Goal: Task Accomplishment & Management: Complete application form

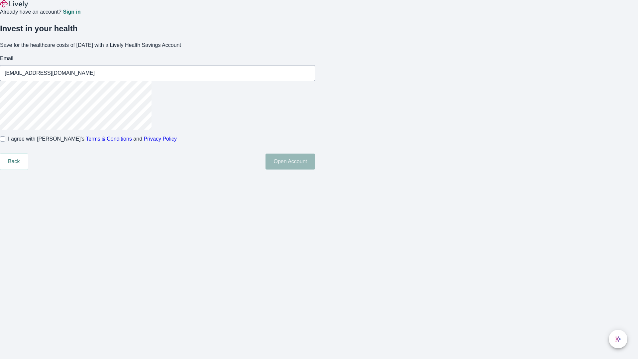
click at [5, 142] on input "I agree with Lively’s Terms & Conditions and Privacy Policy" at bounding box center [2, 138] width 5 height 5
checkbox input "true"
click at [315, 170] on button "Open Account" at bounding box center [291, 162] width 50 height 16
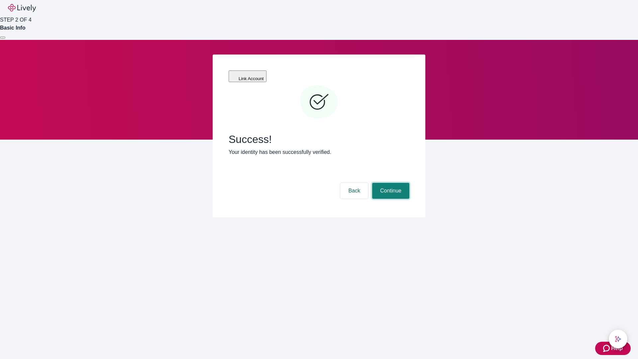
click at [390, 183] on button "Continue" at bounding box center [390, 191] width 37 height 16
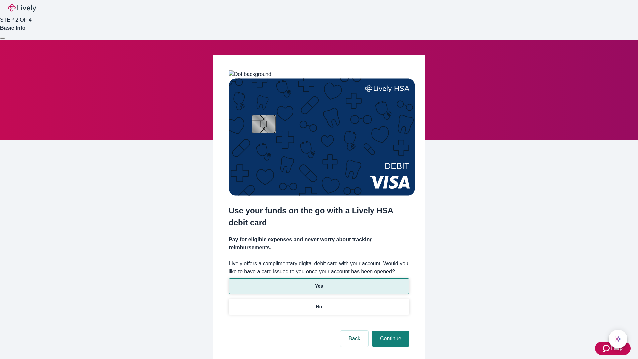
click at [319, 283] on p "Yes" at bounding box center [319, 286] width 8 height 7
click at [390, 331] on button "Continue" at bounding box center [390, 339] width 37 height 16
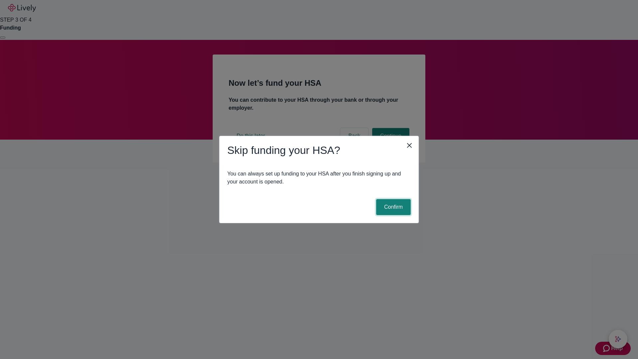
click at [393, 207] on button "Confirm" at bounding box center [393, 207] width 35 height 16
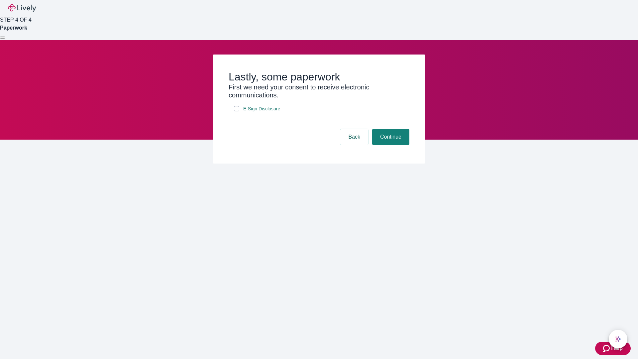
click at [237, 111] on input "E-Sign Disclosure" at bounding box center [236, 108] width 5 height 5
checkbox input "true"
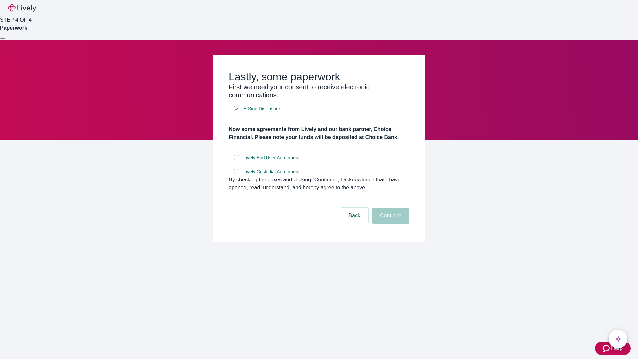
click at [237, 160] on input "Lively End User Agreement" at bounding box center [236, 157] width 5 height 5
checkbox input "true"
click at [237, 174] on input "Lively Custodial Agreement" at bounding box center [236, 171] width 5 height 5
checkbox input "true"
click at [390, 224] on button "Continue" at bounding box center [390, 216] width 37 height 16
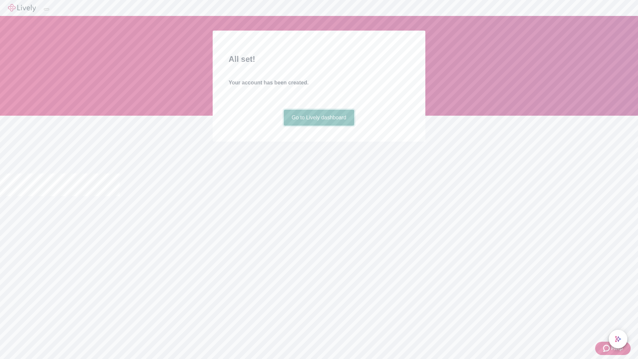
click at [319, 126] on link "Go to Lively dashboard" at bounding box center [319, 118] width 71 height 16
